Goal: Transaction & Acquisition: Purchase product/service

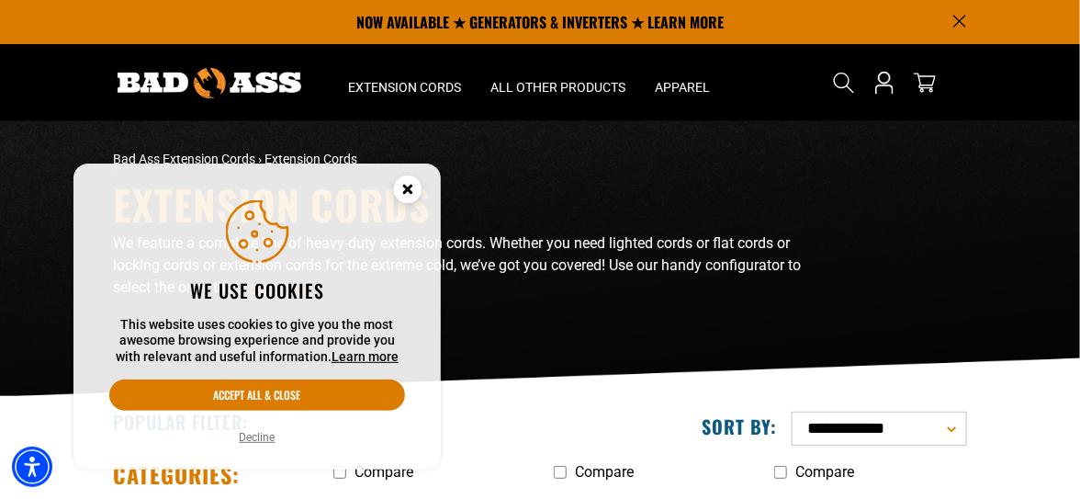
click at [257, 436] on button "Decline" at bounding box center [257, 437] width 47 height 18
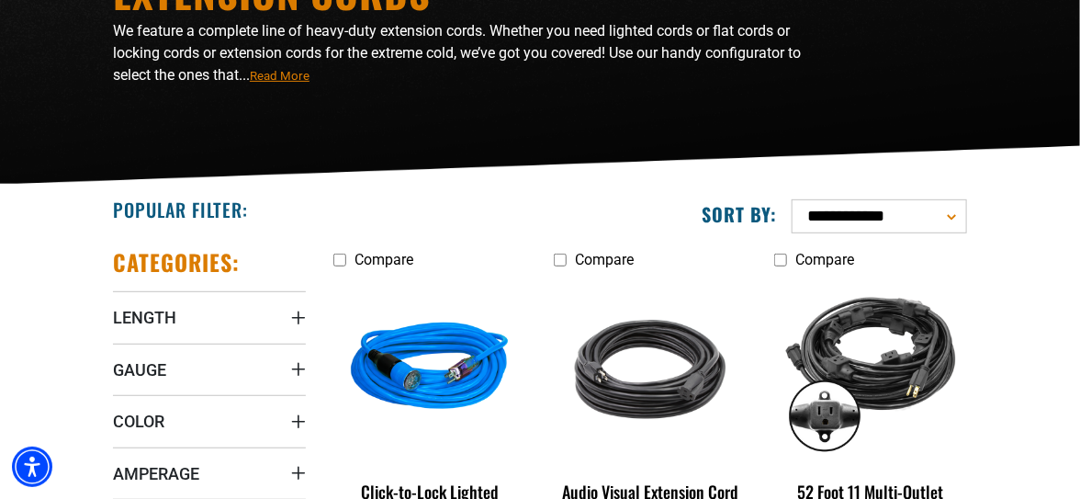
scroll to position [275, 0]
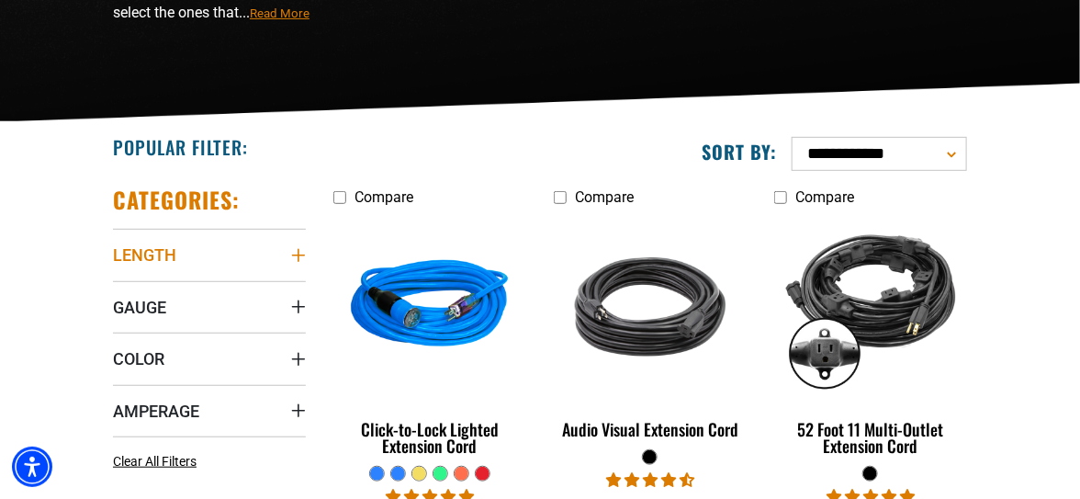
click at [297, 249] on icon "Length" at bounding box center [298, 255] width 15 height 15
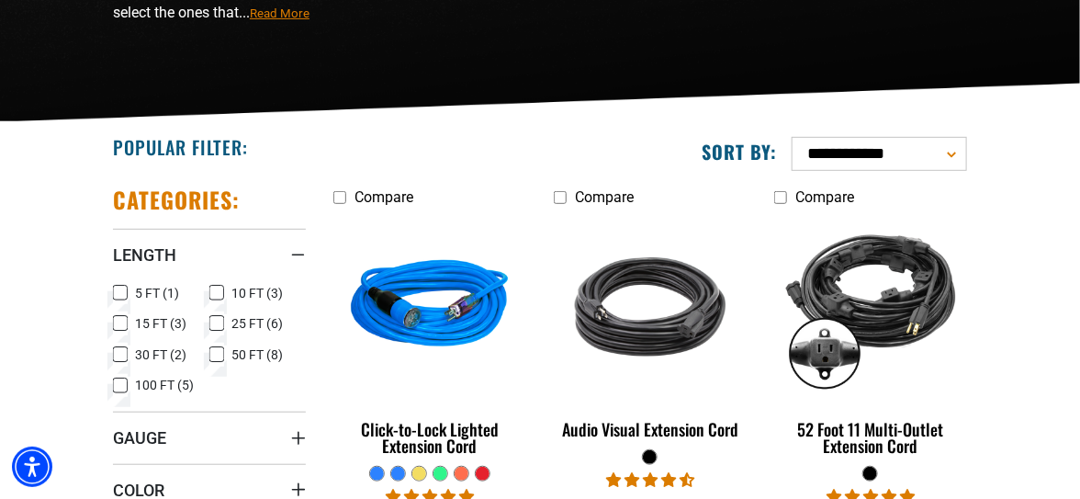
click at [213, 349] on icon at bounding box center [216, 355] width 15 height 24
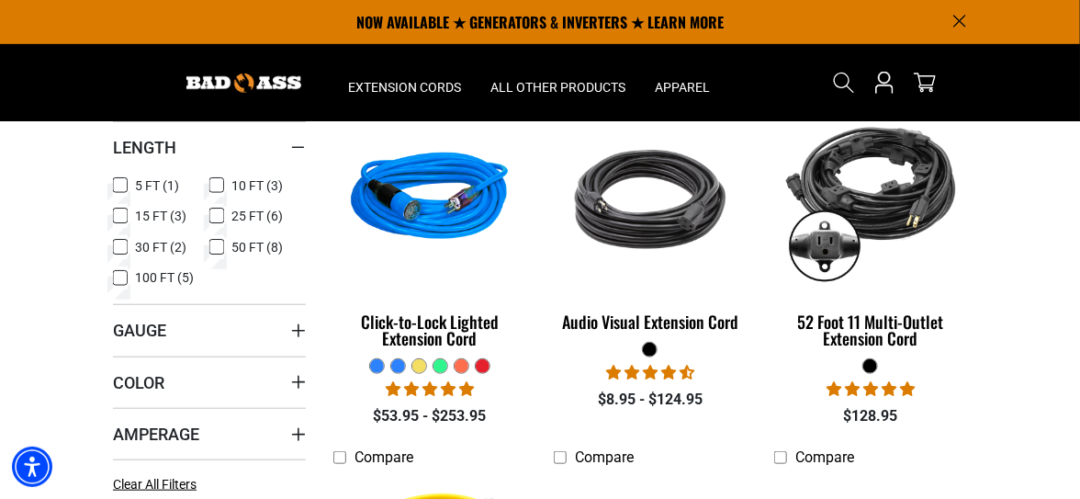
scroll to position [366, 0]
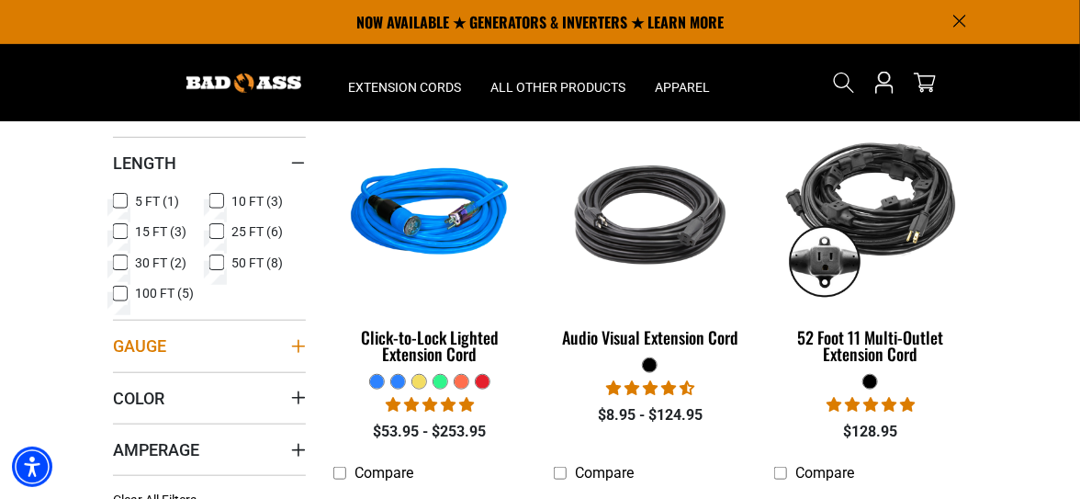
click at [298, 339] on icon "Gauge" at bounding box center [298, 346] width 15 height 15
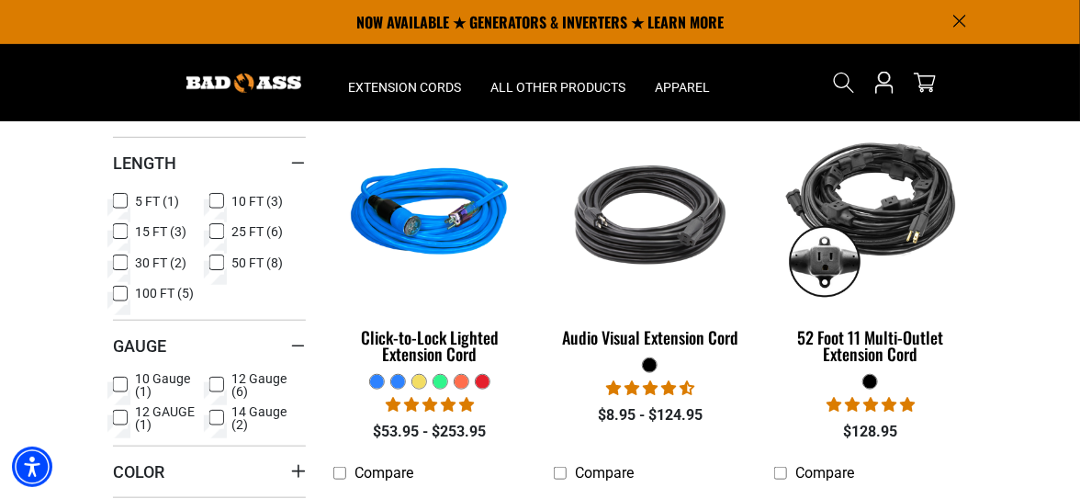
click at [119, 410] on rect at bounding box center [120, 417] width 15 height 15
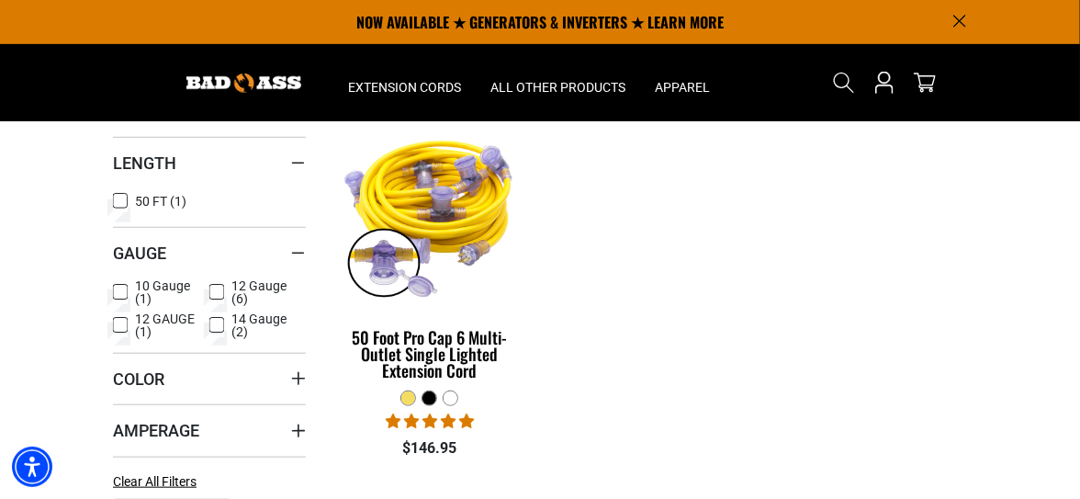
click at [123, 320] on icon at bounding box center [120, 325] width 11 height 10
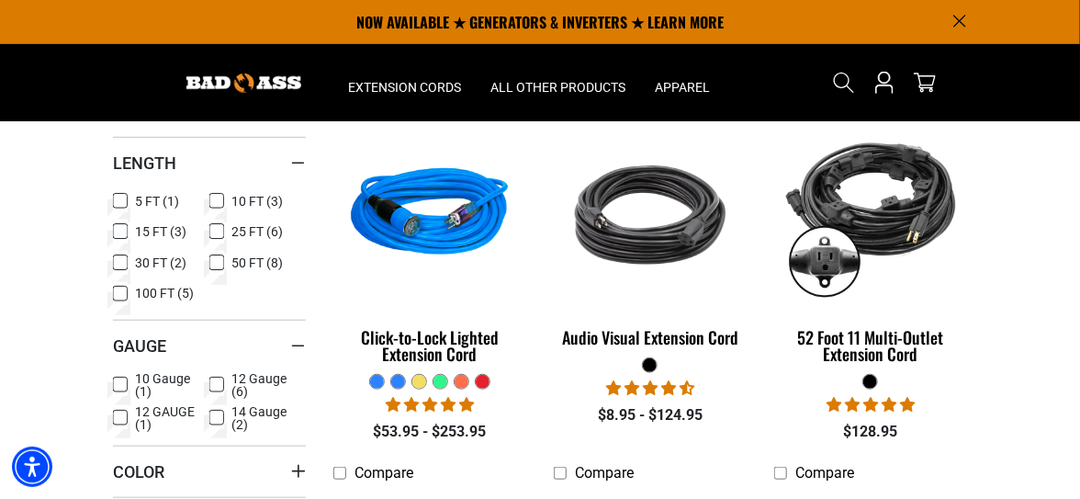
click at [213, 376] on icon at bounding box center [216, 385] width 15 height 24
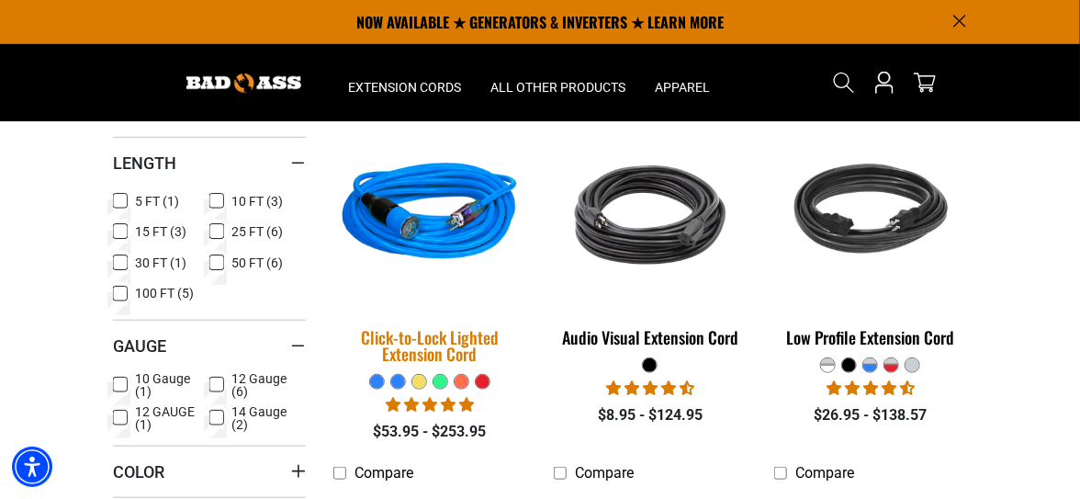
click at [421, 343] on div "Click-to-Lock Lighted Extension Cord" at bounding box center [429, 345] width 193 height 33
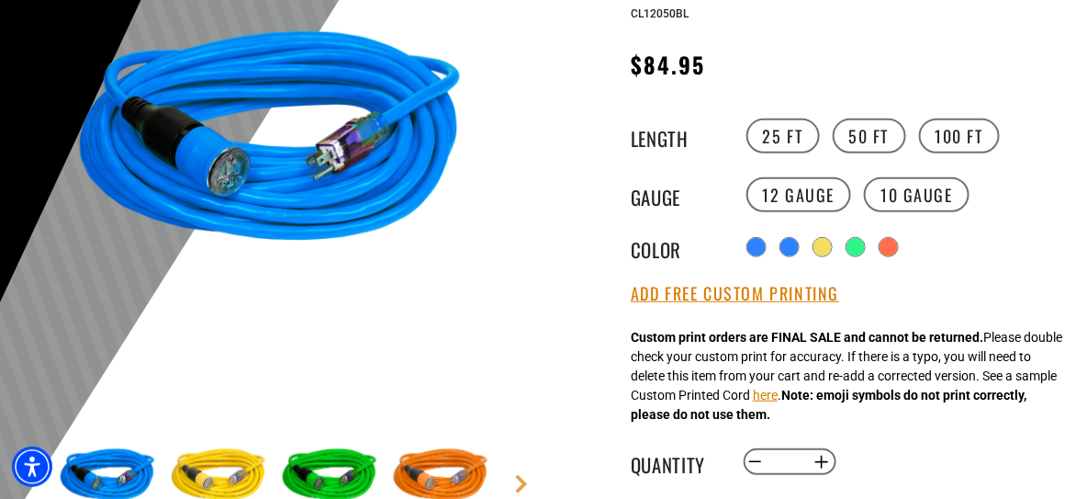
scroll to position [275, 0]
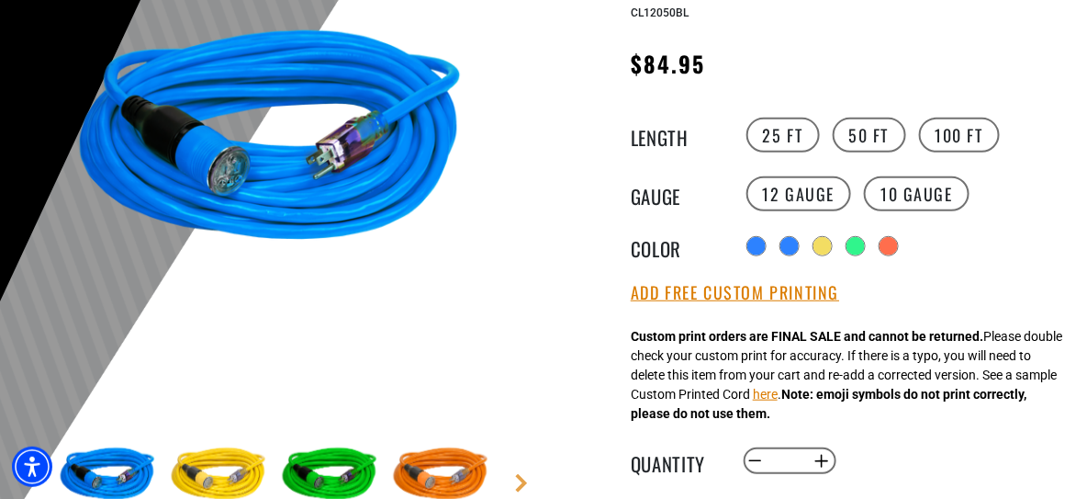
click at [239, 455] on img at bounding box center [218, 475] width 107 height 107
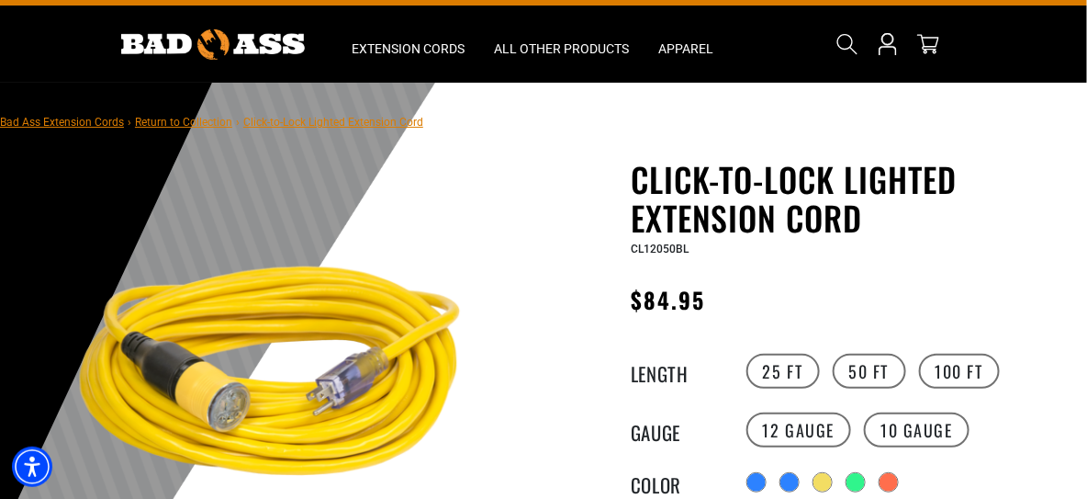
scroll to position [0, 0]
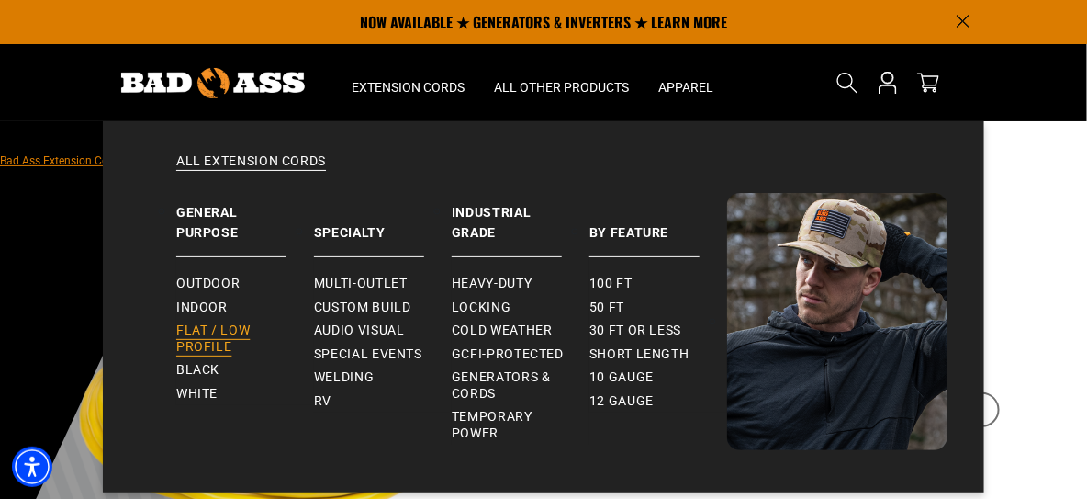
click at [209, 330] on span "Flat / Low Profile" at bounding box center [237, 338] width 123 height 32
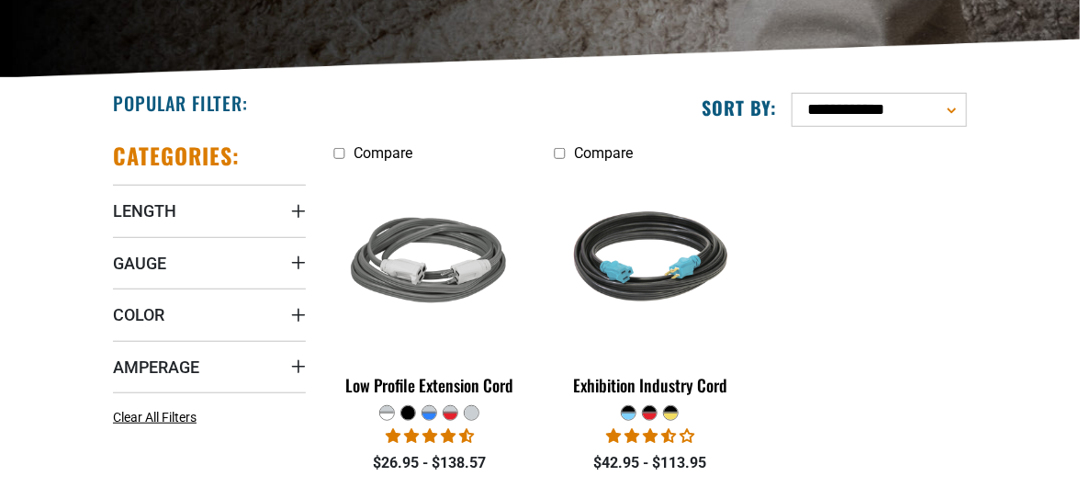
scroll to position [366, 0]
